Goal: Use online tool/utility: Use online tool/utility

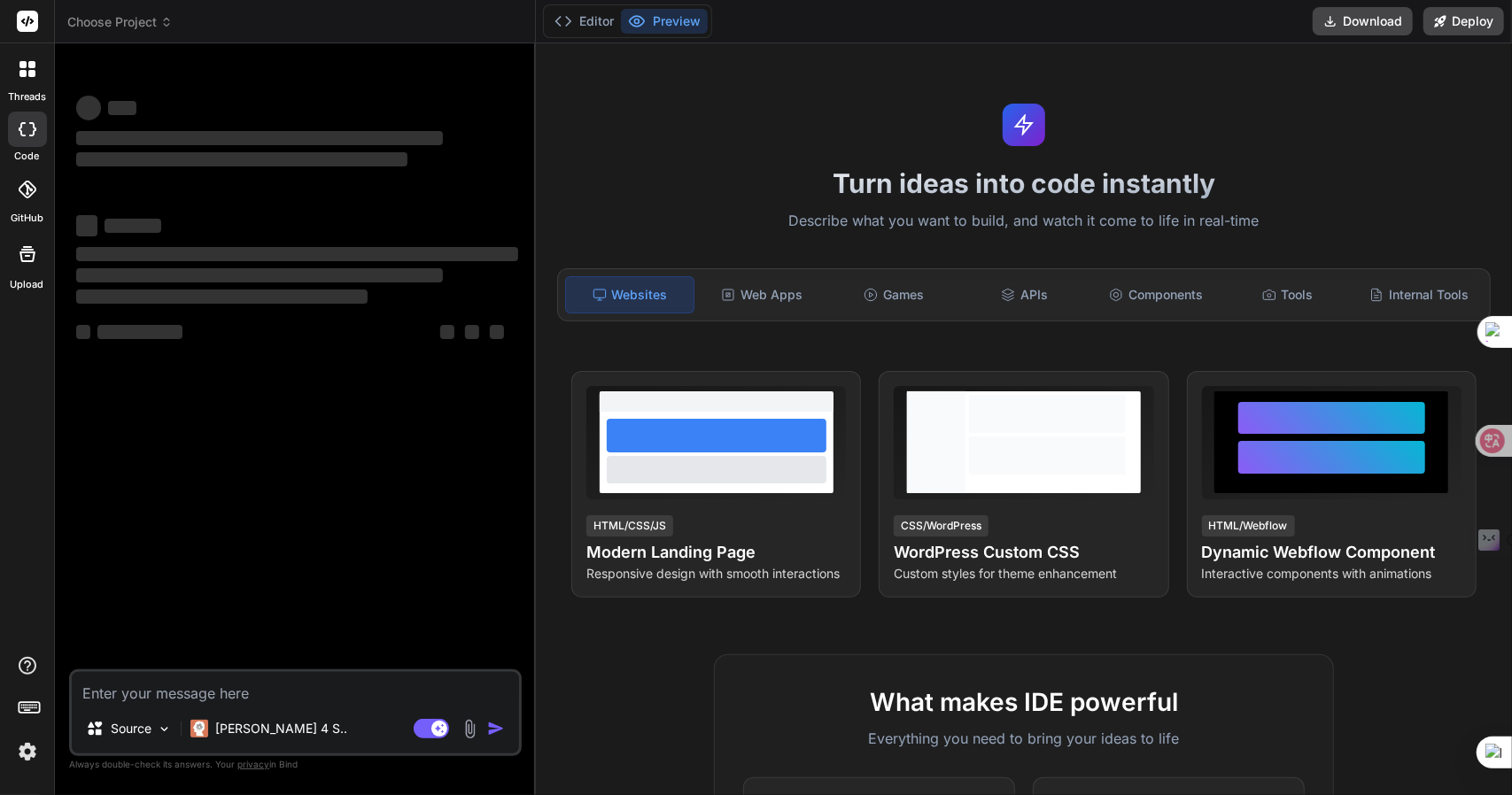
click at [147, 24] on span "Choose Project" at bounding box center [119, 23] width 105 height 18
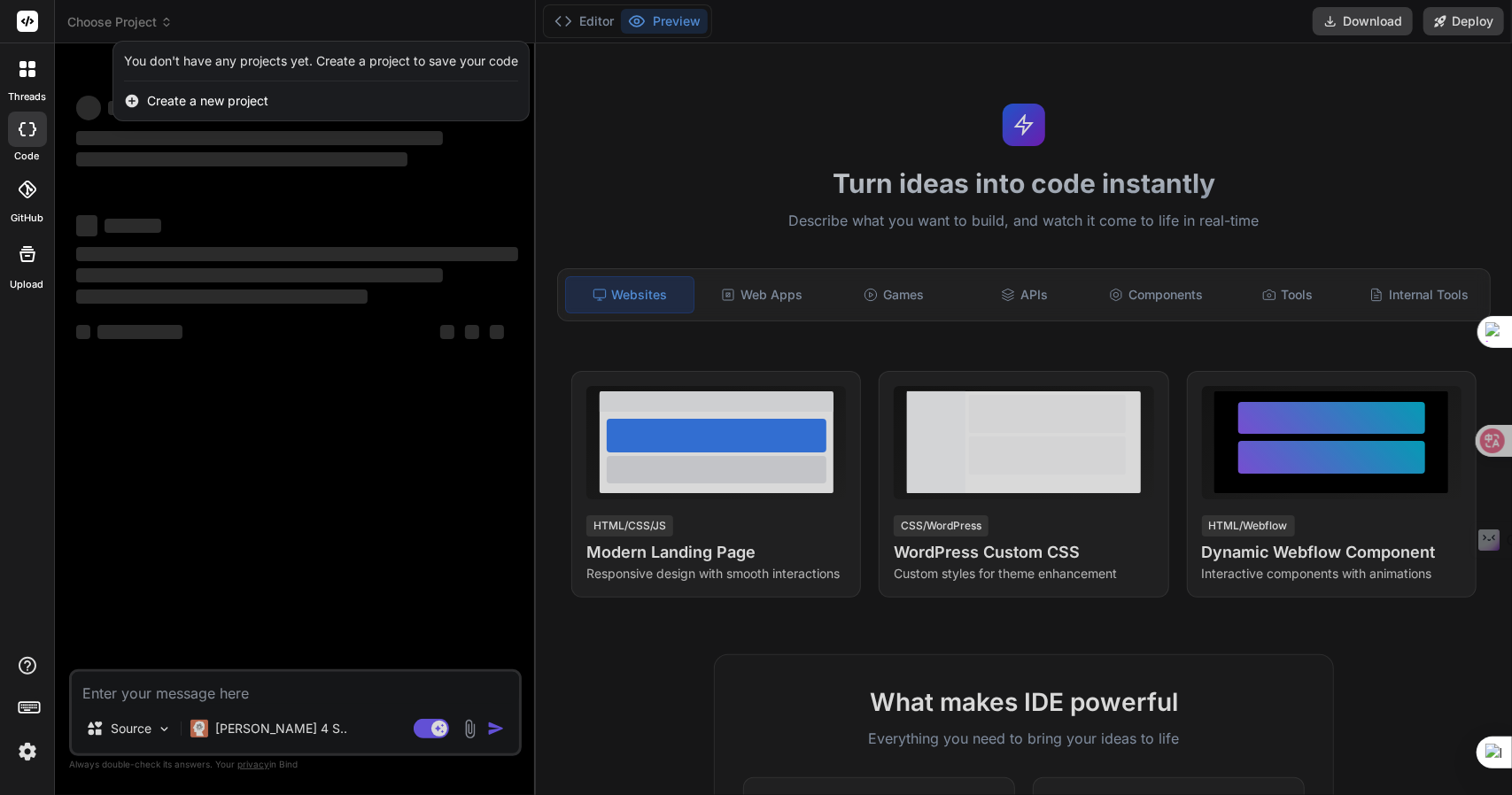
click at [138, 22] on div at bounding box center [756, 397] width 1512 height 795
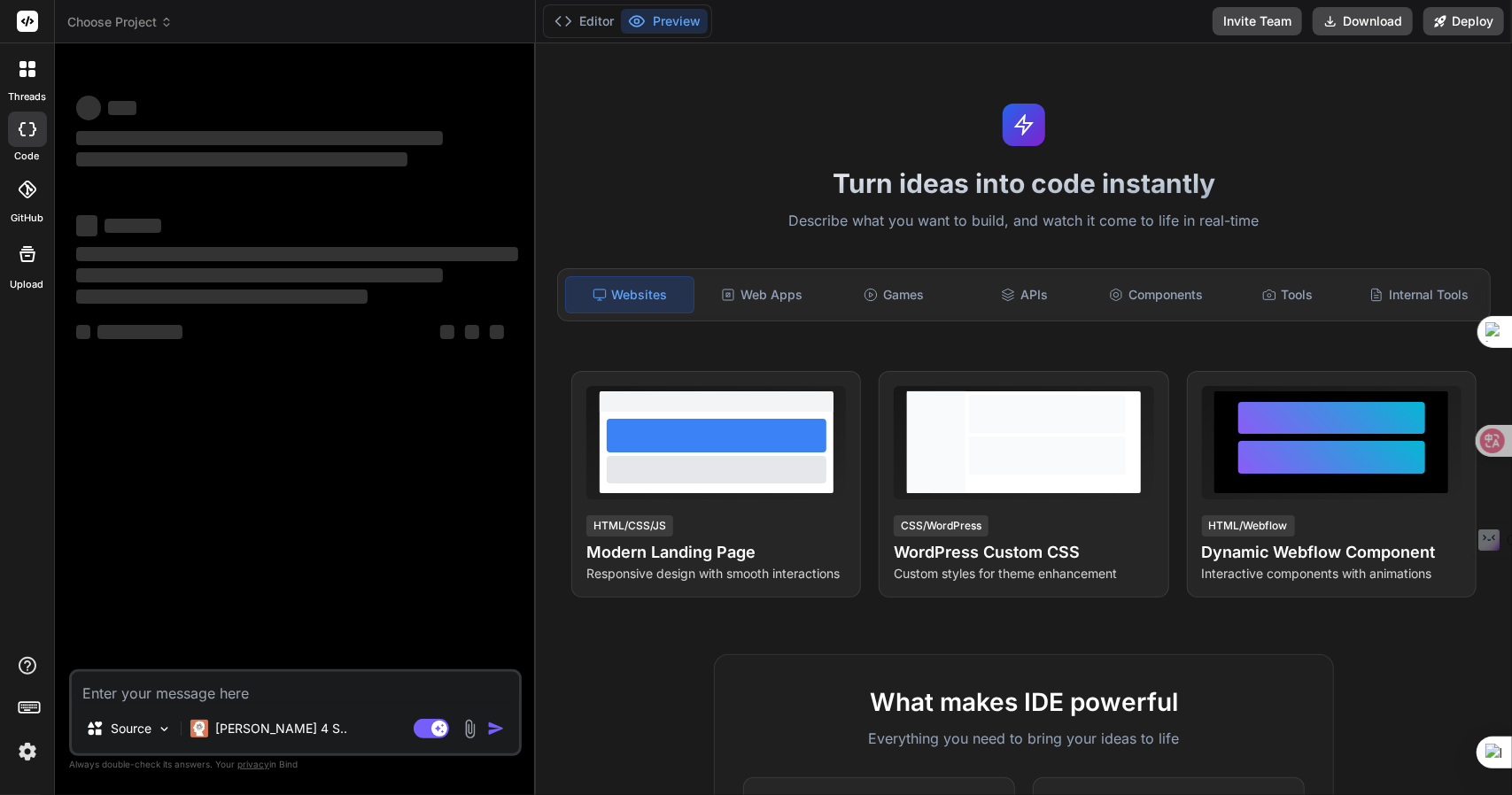
click at [138, 22] on span "Choose Project" at bounding box center [119, 23] width 105 height 18
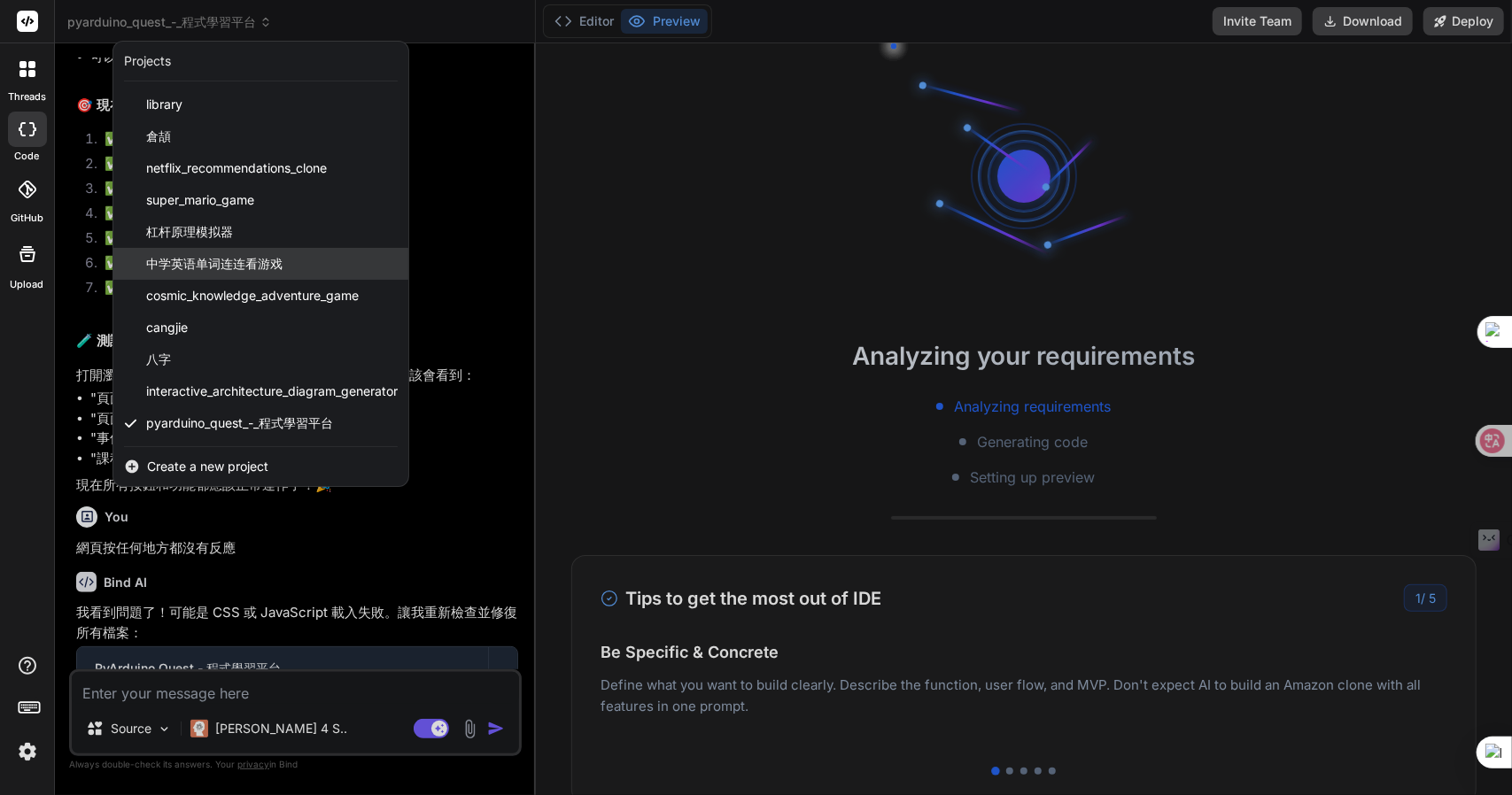
scroll to position [3675, 0]
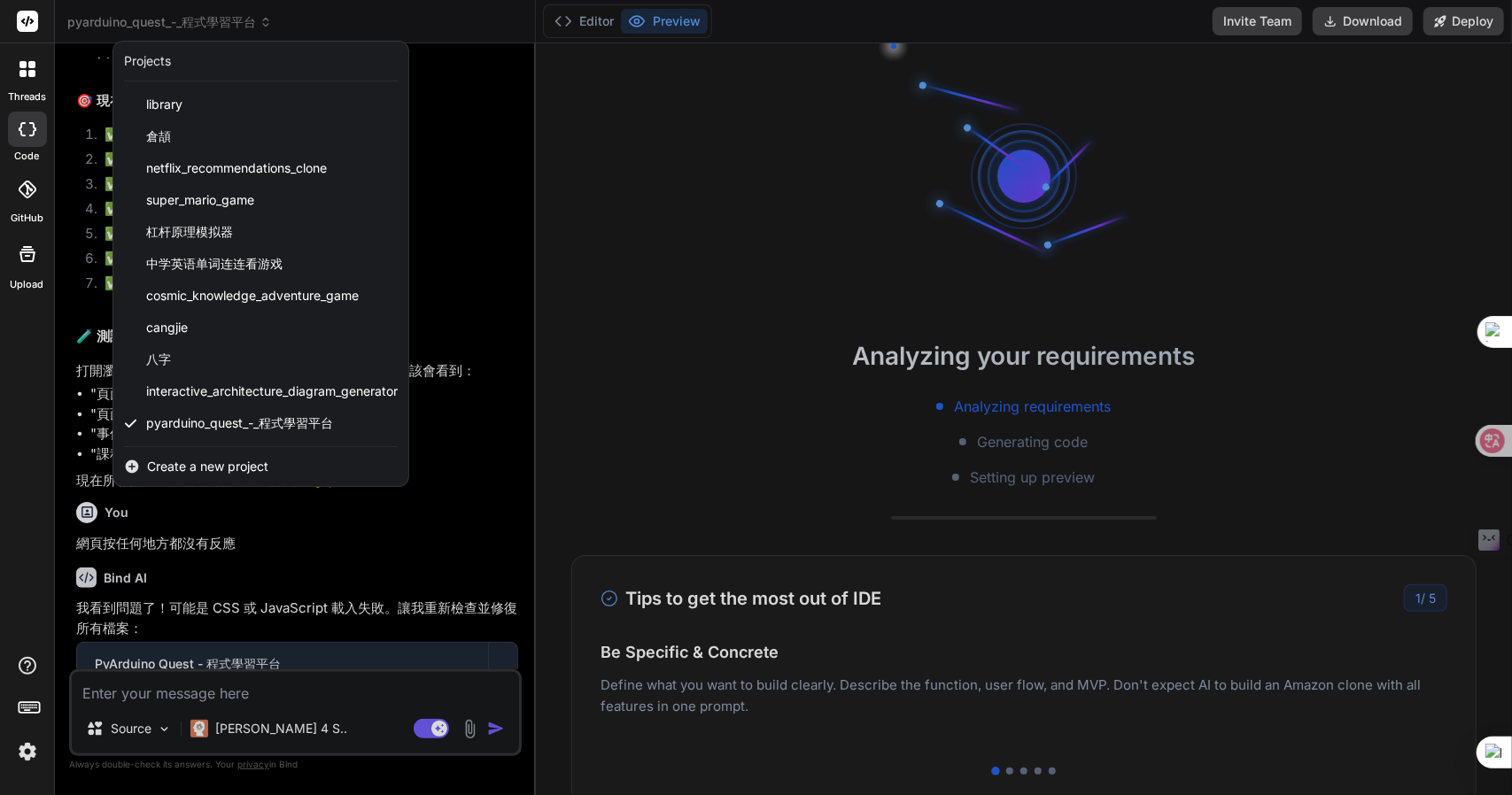
click at [897, 350] on div at bounding box center [756, 397] width 1512 height 795
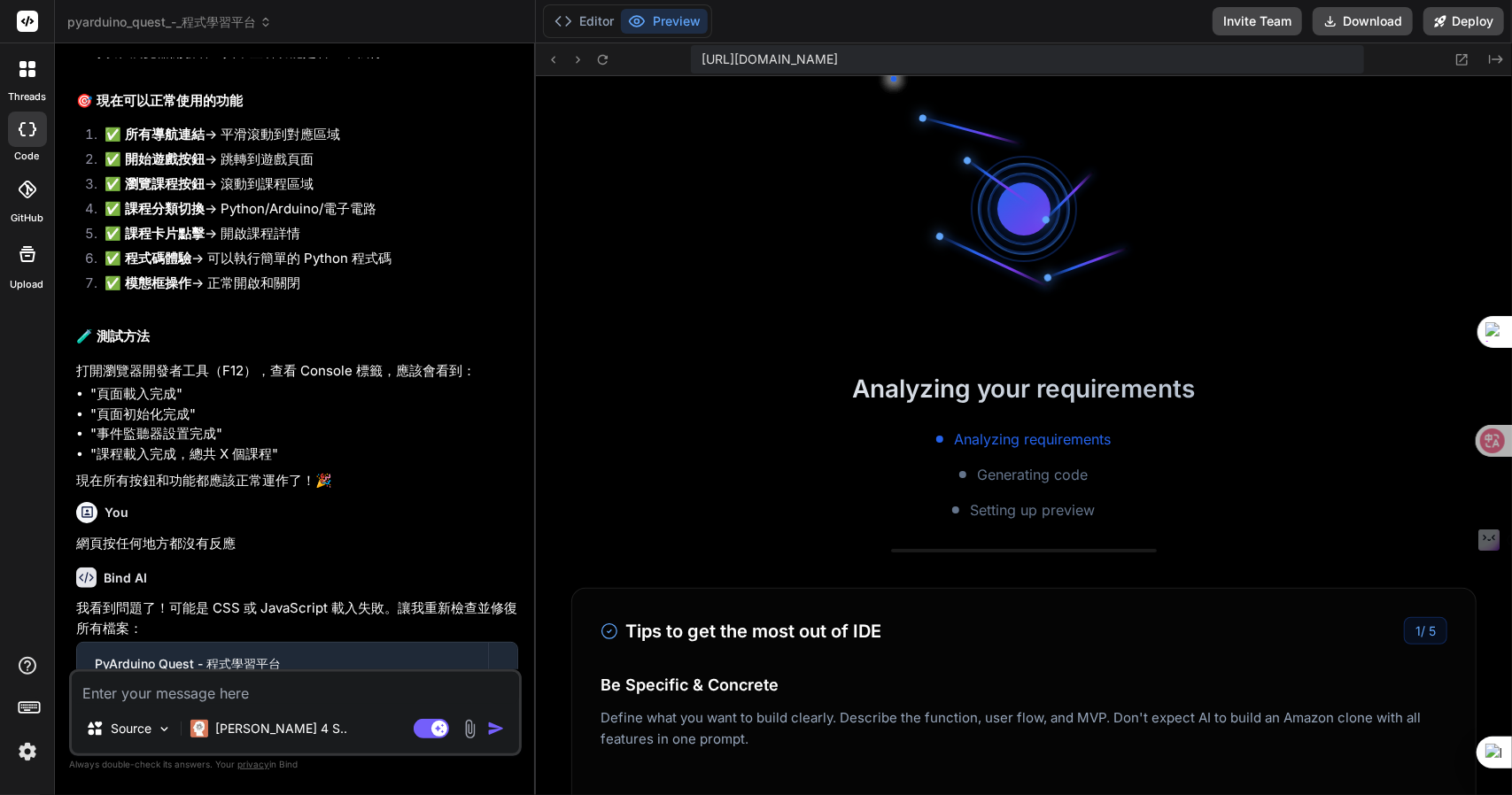
type textarea "x"
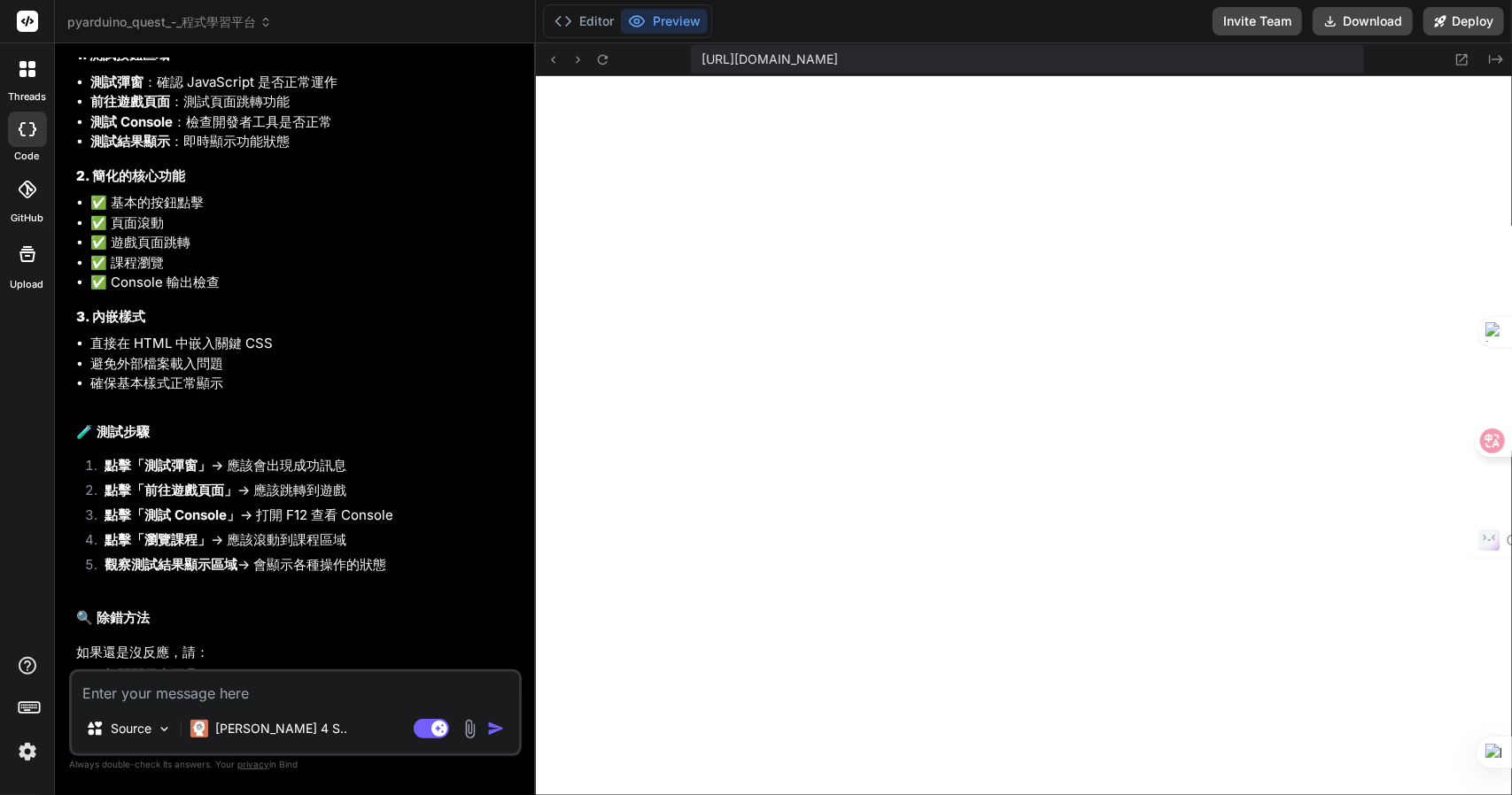
scroll to position [4739, 0]
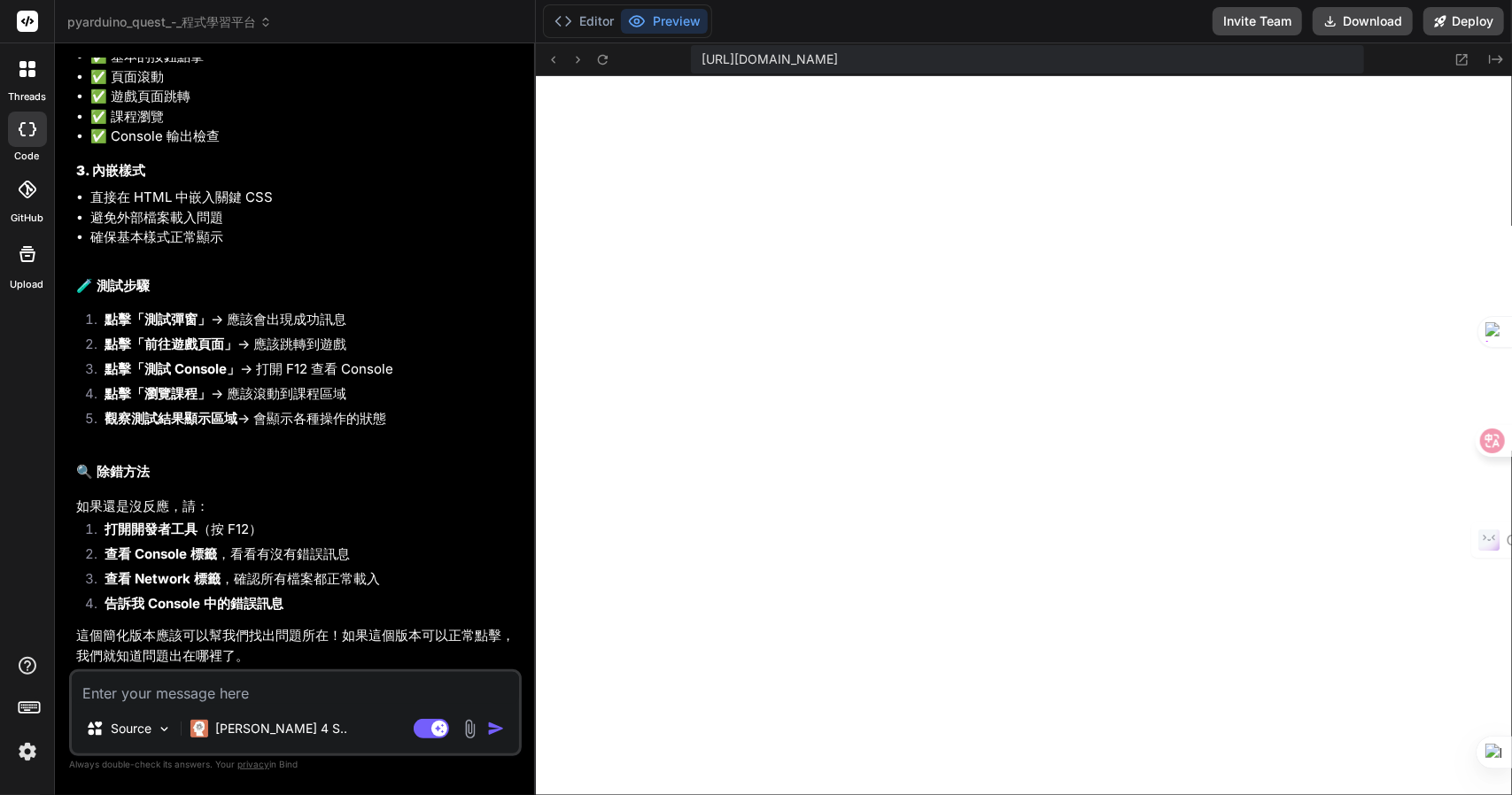
click at [1366, 49] on div "[URL][DOMAIN_NAME] Created with Pixso." at bounding box center [1023, 60] width 976 height 33
click at [1345, 52] on div "[URL][DOMAIN_NAME]" at bounding box center [1028, 59] width 673 height 28
click at [1468, 58] on icon at bounding box center [1462, 60] width 12 height 12
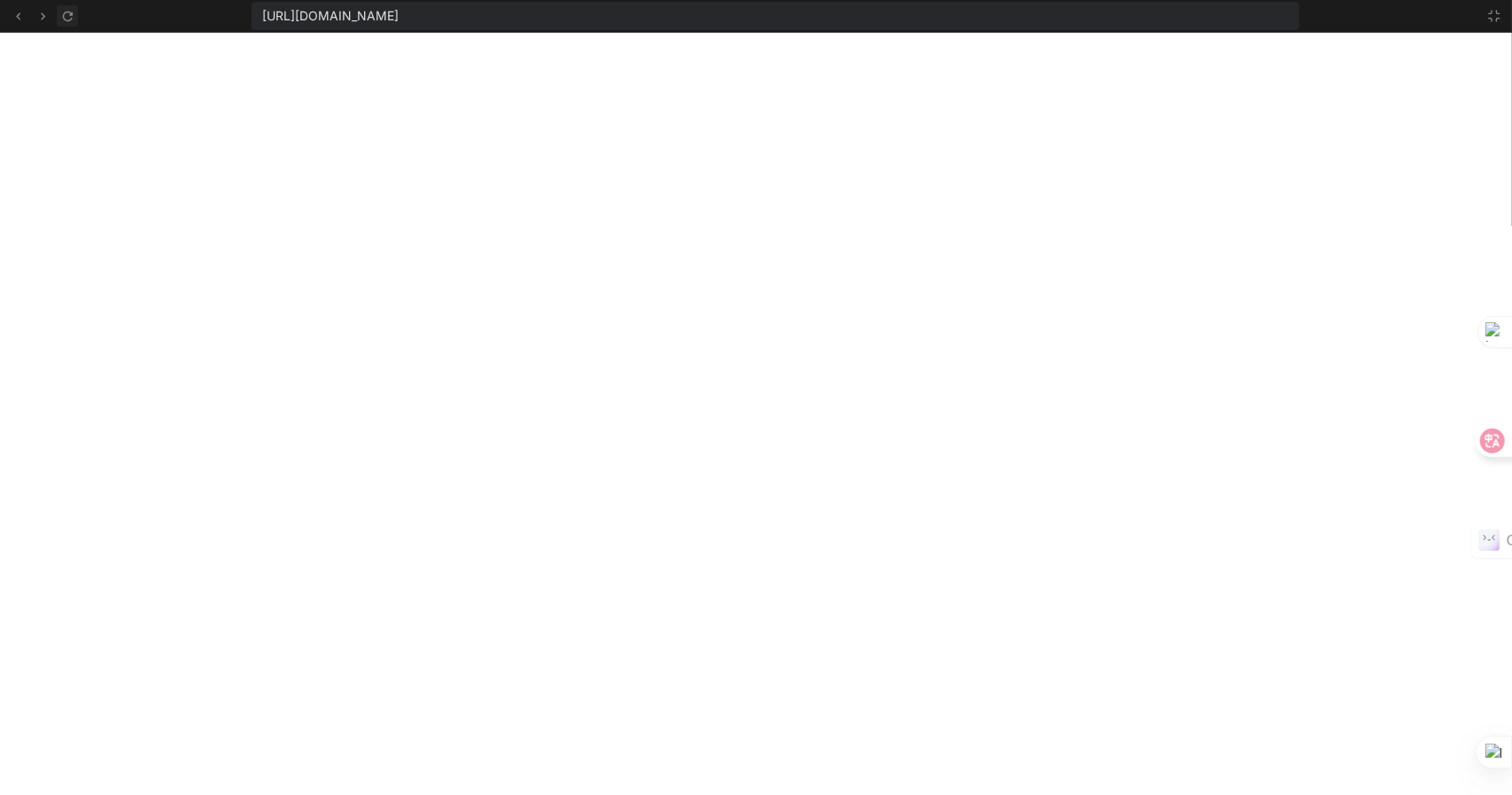
click at [72, 14] on icon at bounding box center [68, 16] width 15 height 15
click at [399, 19] on span "[URL][DOMAIN_NAME]" at bounding box center [330, 16] width 137 height 18
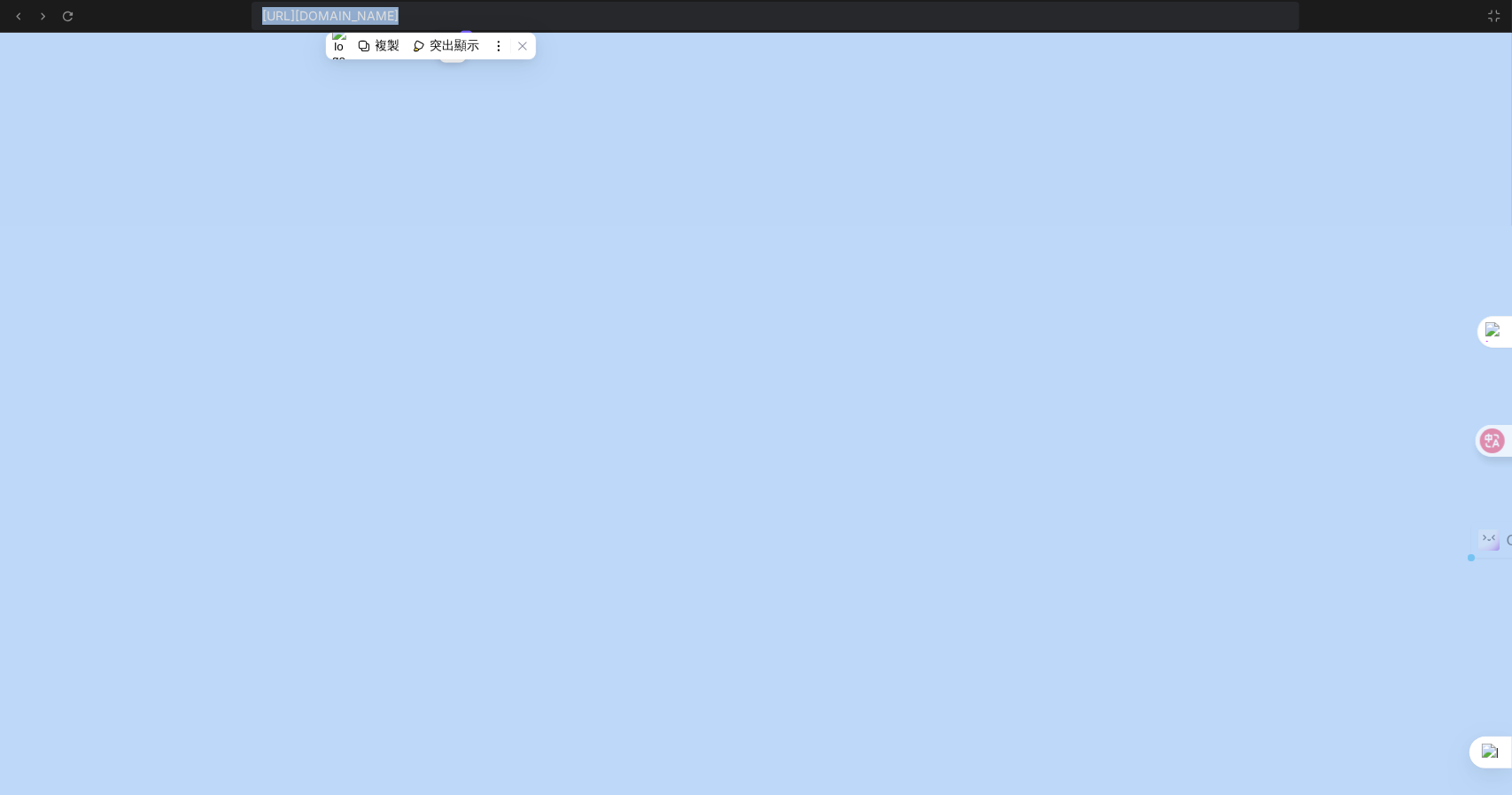
click at [399, 19] on span "[URL][DOMAIN_NAME]" at bounding box center [330, 16] width 137 height 18
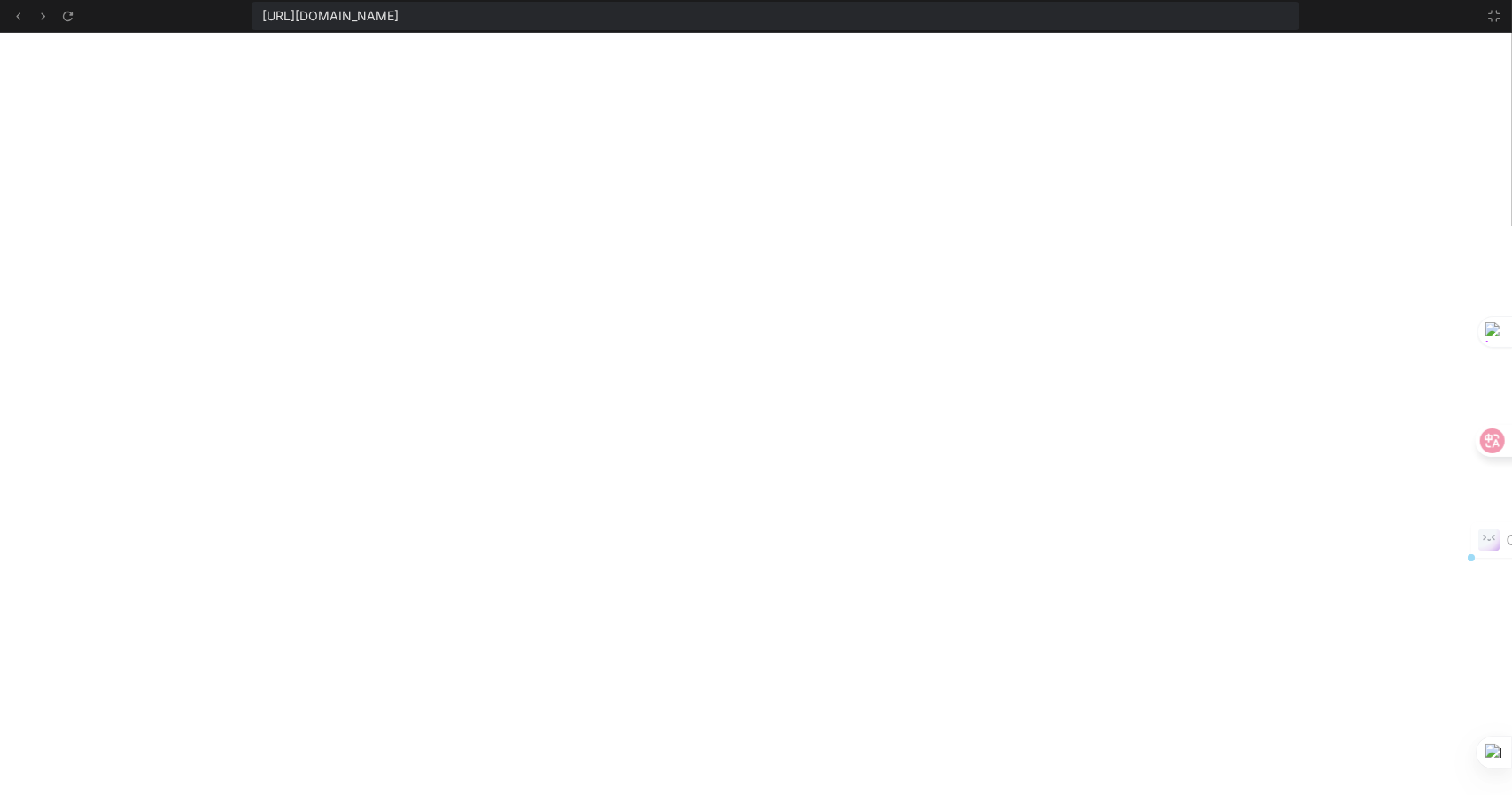
drag, startPoint x: 1054, startPoint y: 10, endPoint x: 264, endPoint y: 15, distance: 790.0
click at [264, 15] on div "[URL][DOMAIN_NAME]" at bounding box center [775, 15] width 1049 height 28
copy span "[URL][DOMAIN_NAME]"
